Goal: Find specific page/section: Find specific page/section

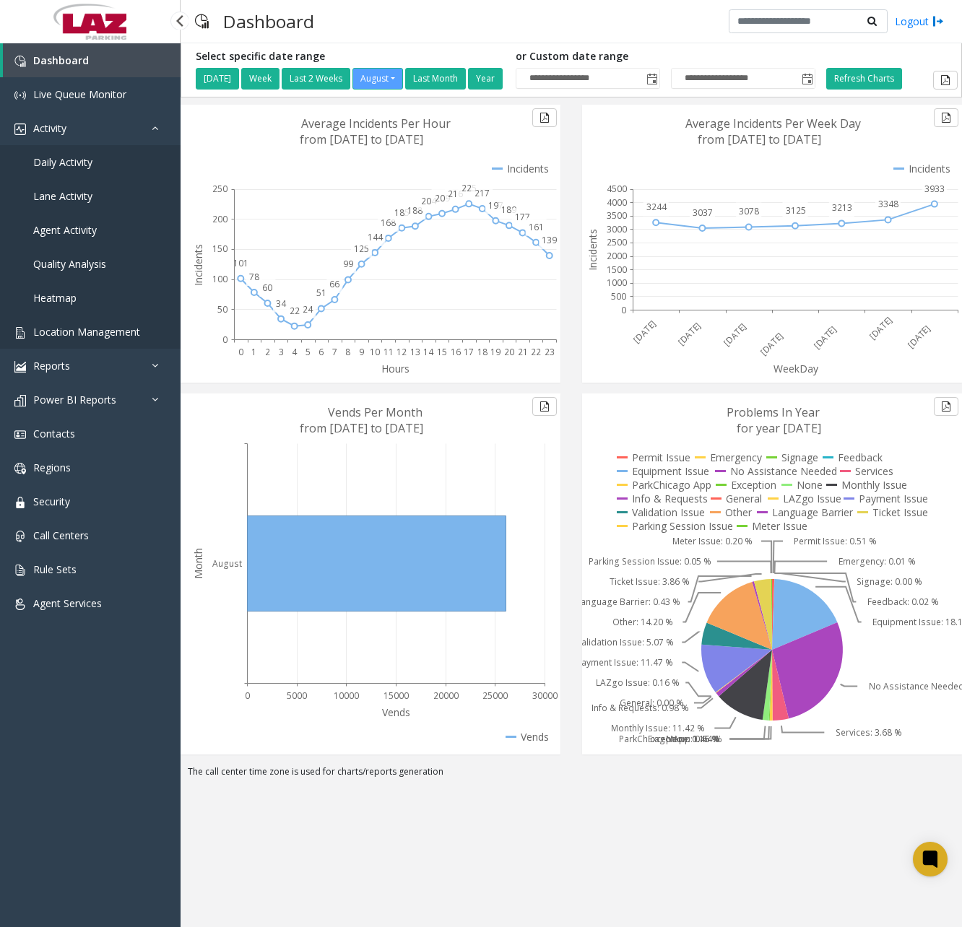
click at [87, 331] on span "Location Management" at bounding box center [86, 332] width 107 height 14
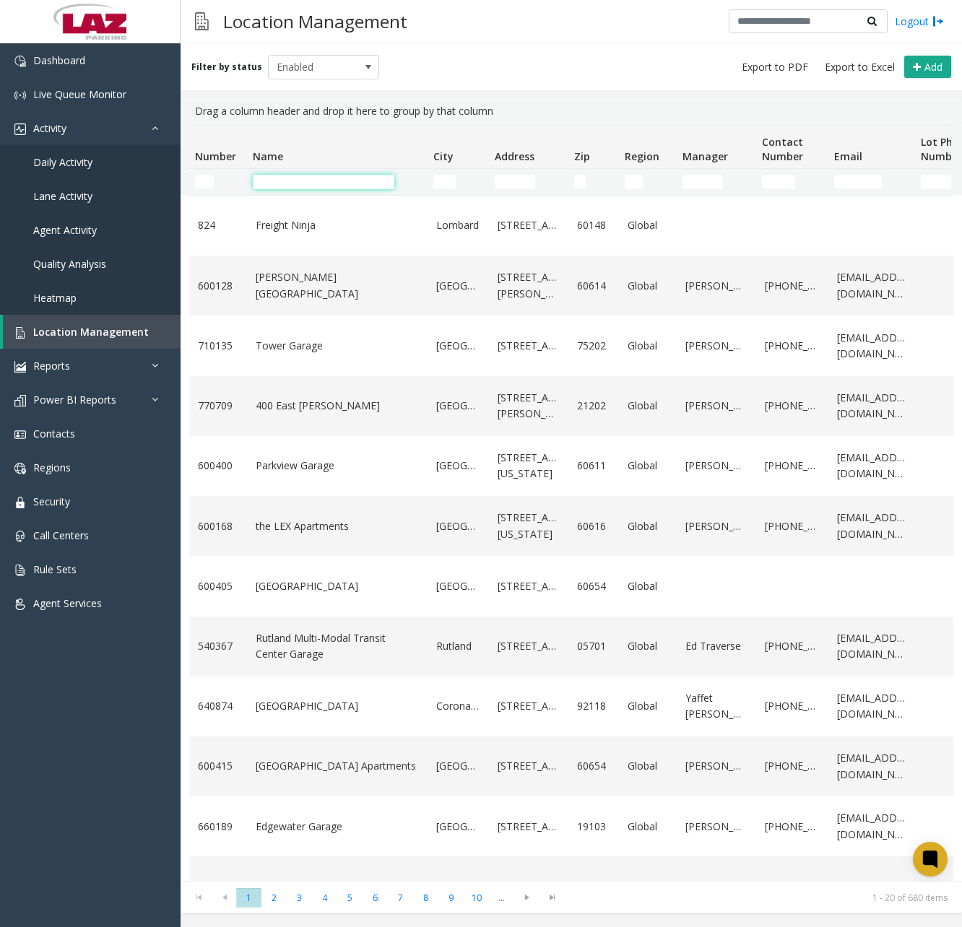
click at [346, 179] on input "Name Filter" at bounding box center [323, 182] width 141 height 14
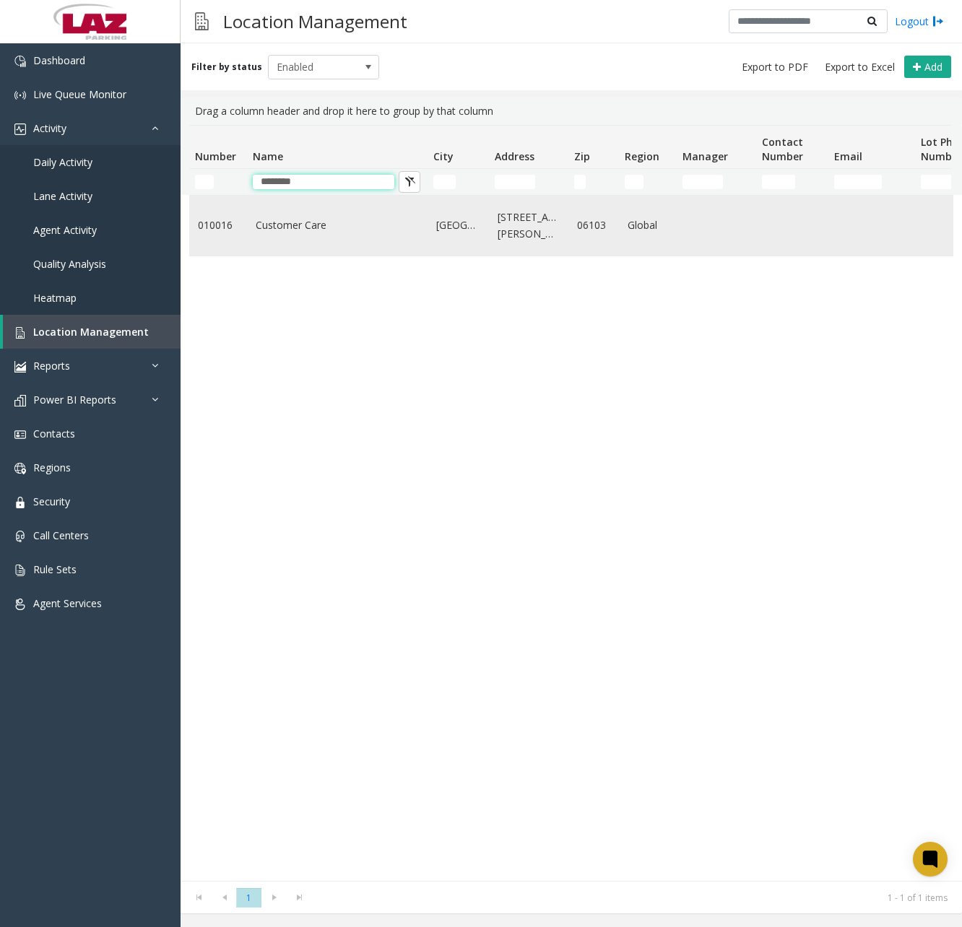
type input "********"
click at [276, 233] on link "Customer Care" at bounding box center [337, 225] width 163 height 16
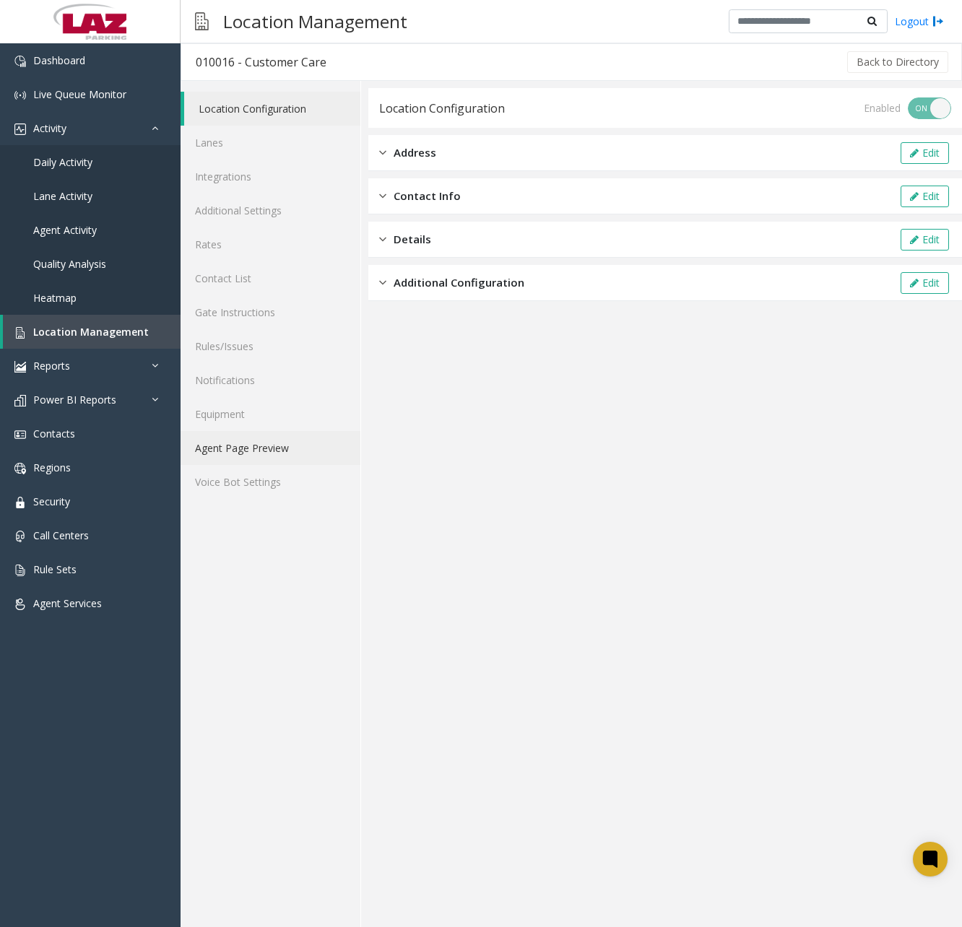
click at [248, 441] on link "Agent Page Preview" at bounding box center [270, 448] width 180 height 34
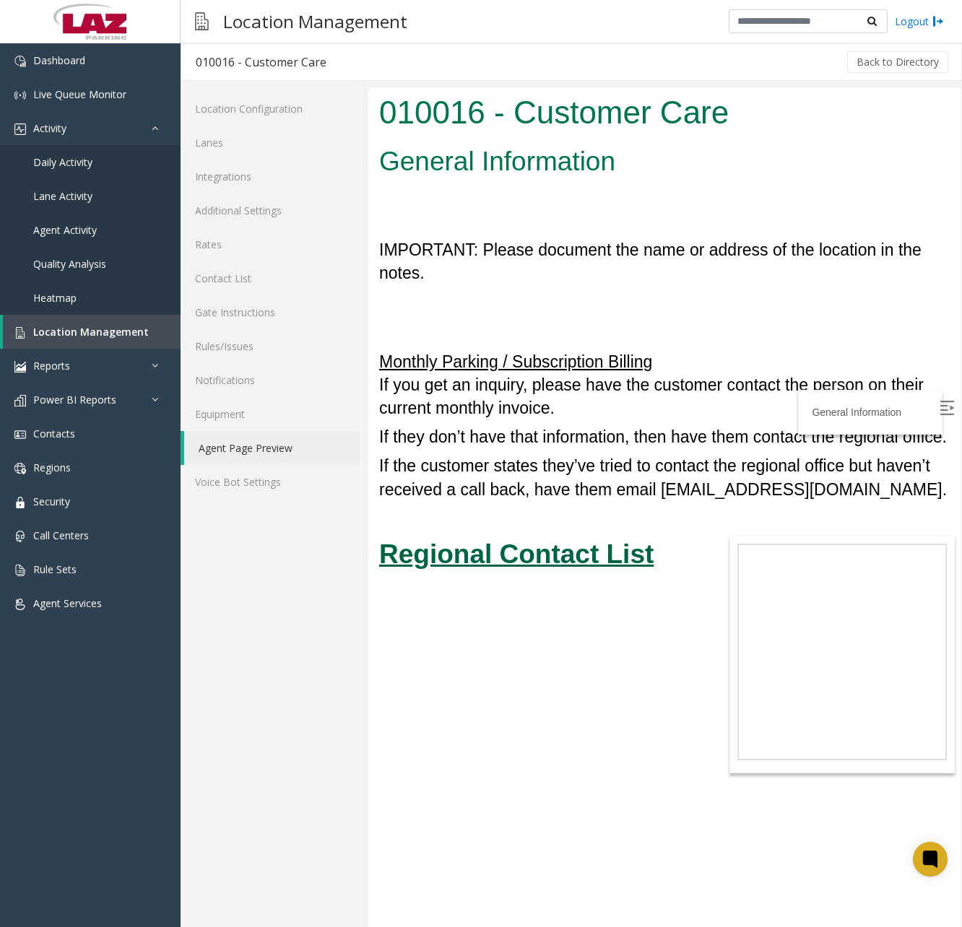
click at [575, 557] on u "Regional Contact List" at bounding box center [516, 554] width 274 height 30
click at [116, 64] on link "Dashboard" at bounding box center [90, 60] width 180 height 34
